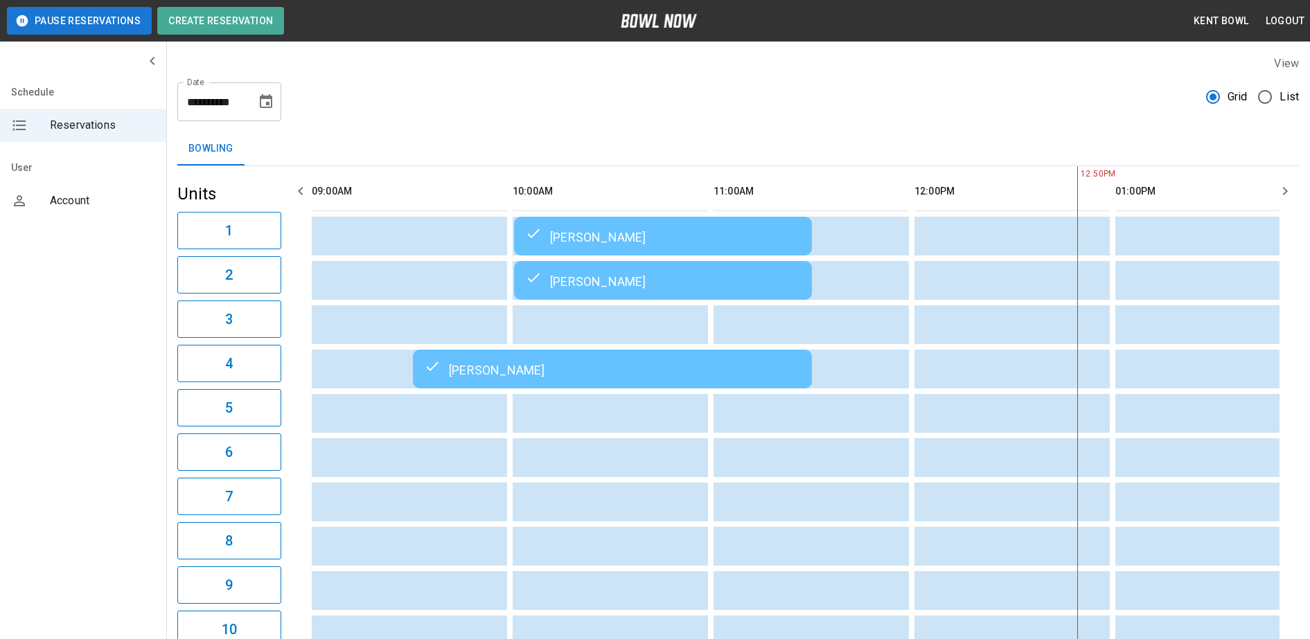
scroll to position [0, 603]
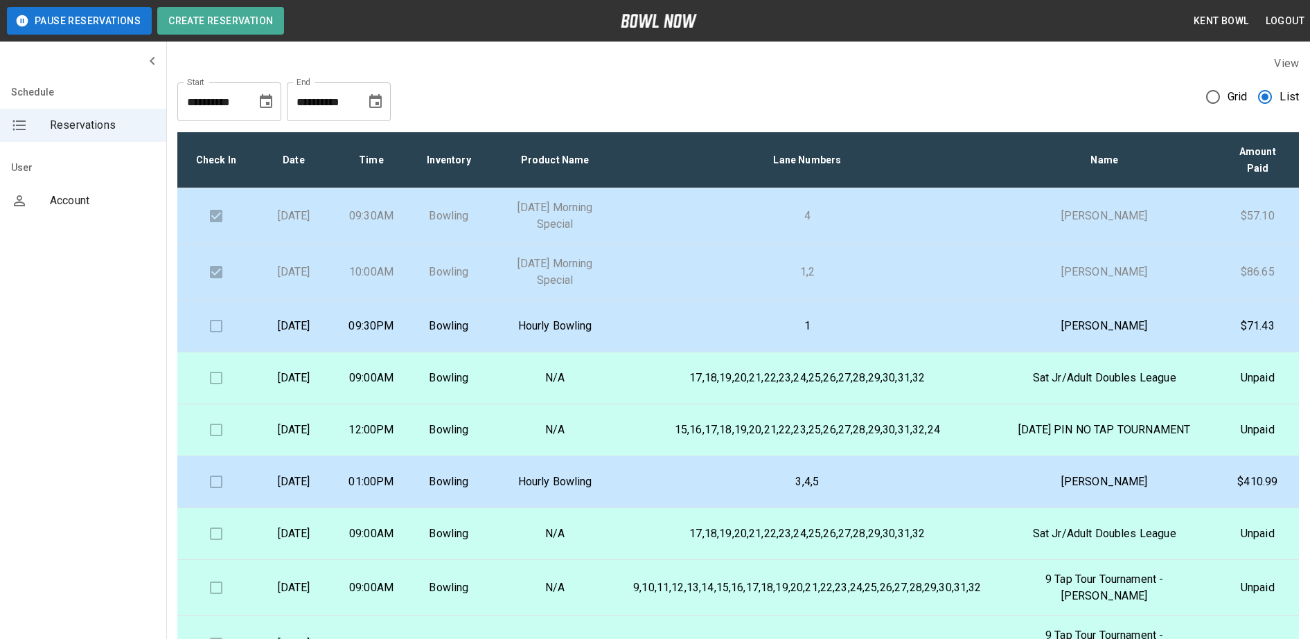
click at [321, 335] on p "[DATE]" at bounding box center [293, 326] width 55 height 17
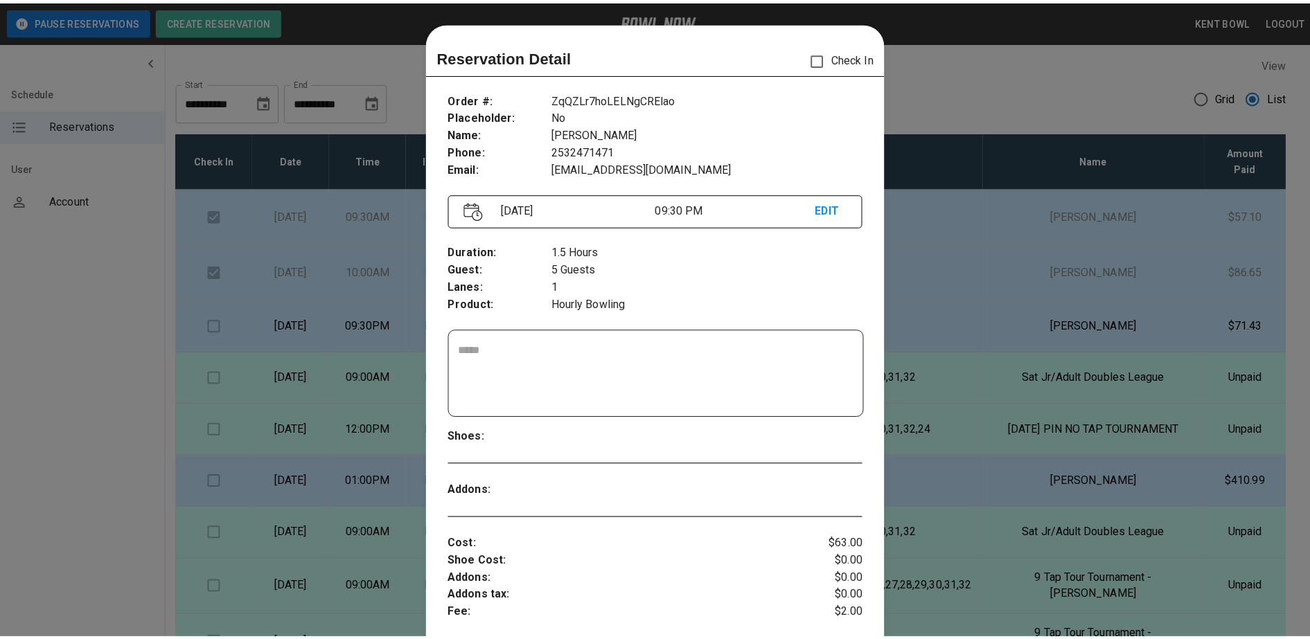
scroll to position [22, 0]
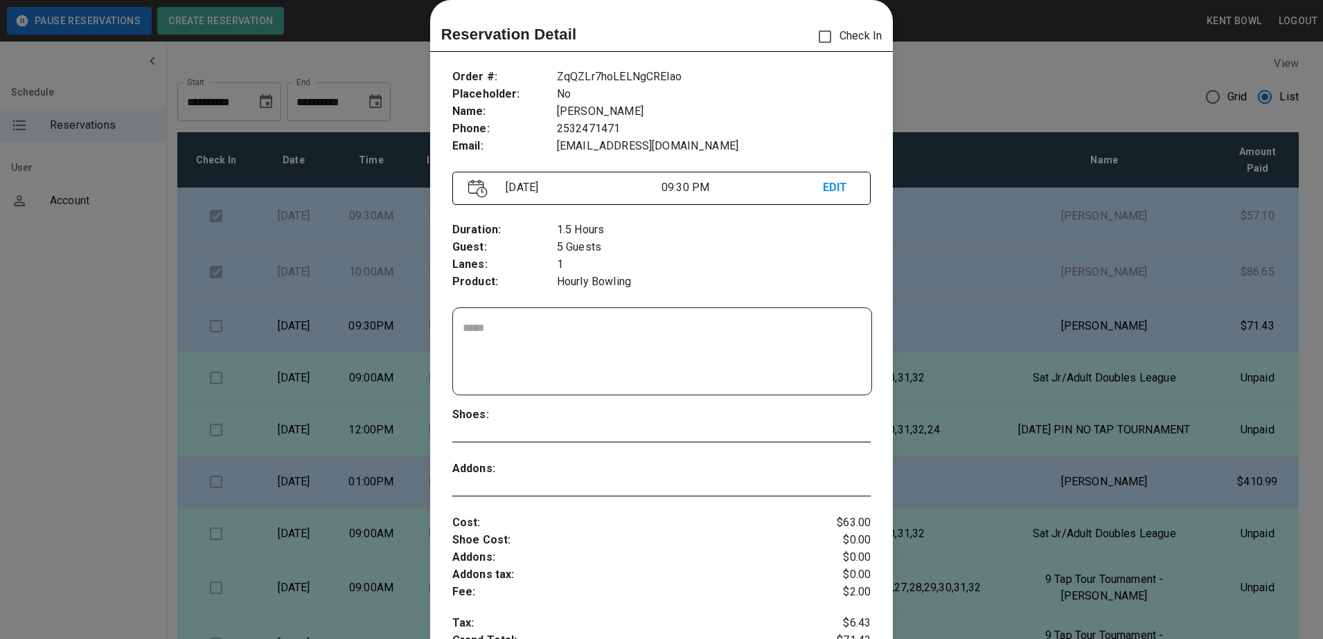
click at [68, 312] on div at bounding box center [661, 319] width 1323 height 639
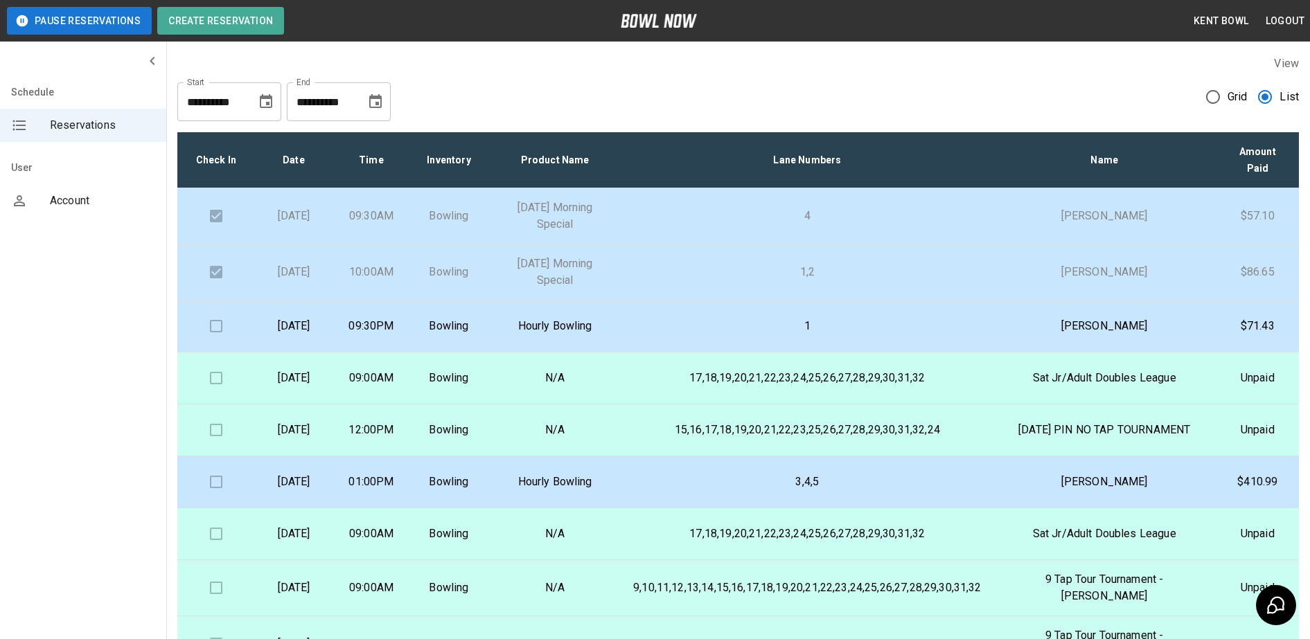
scroll to position [7, 0]
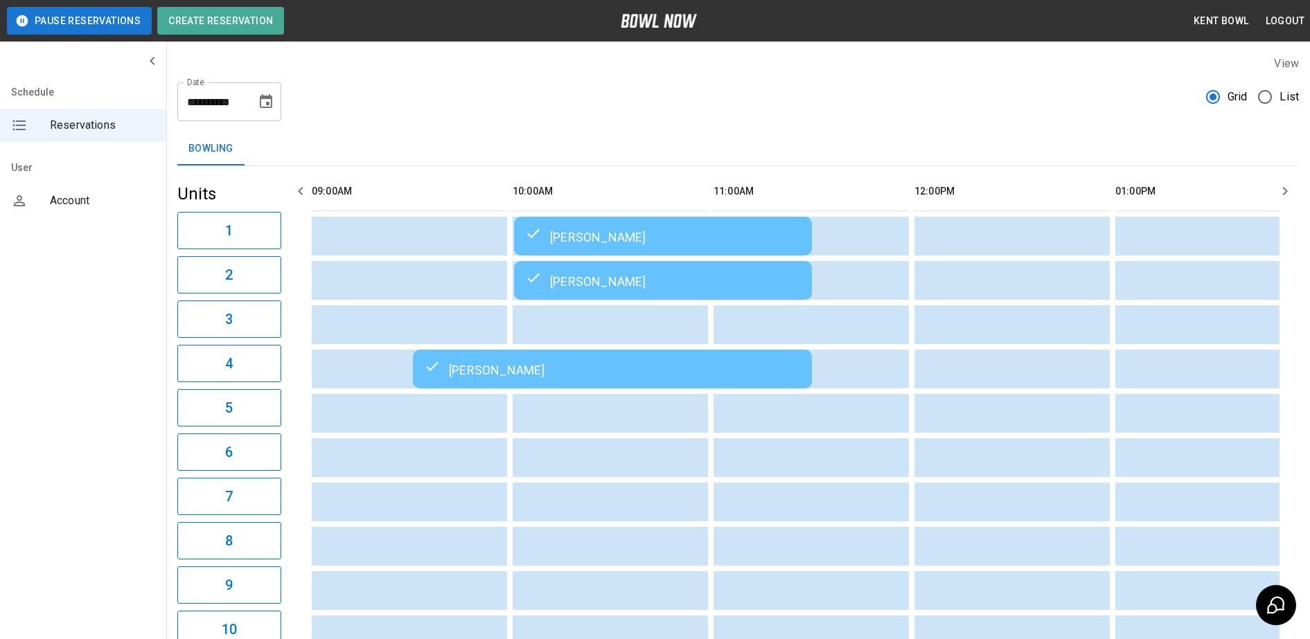
scroll to position [0, 804]
